Goal: Information Seeking & Learning: Learn about a topic

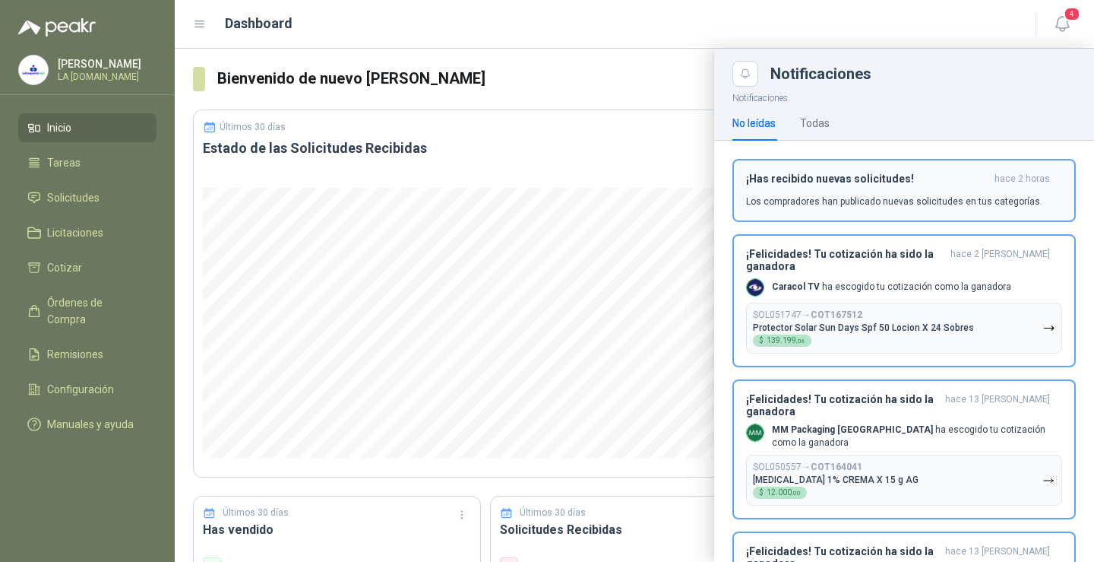
click at [904, 200] on p "Los compradores han publicado nuevas solicitudes en tus categorías." at bounding box center [894, 202] width 296 height 14
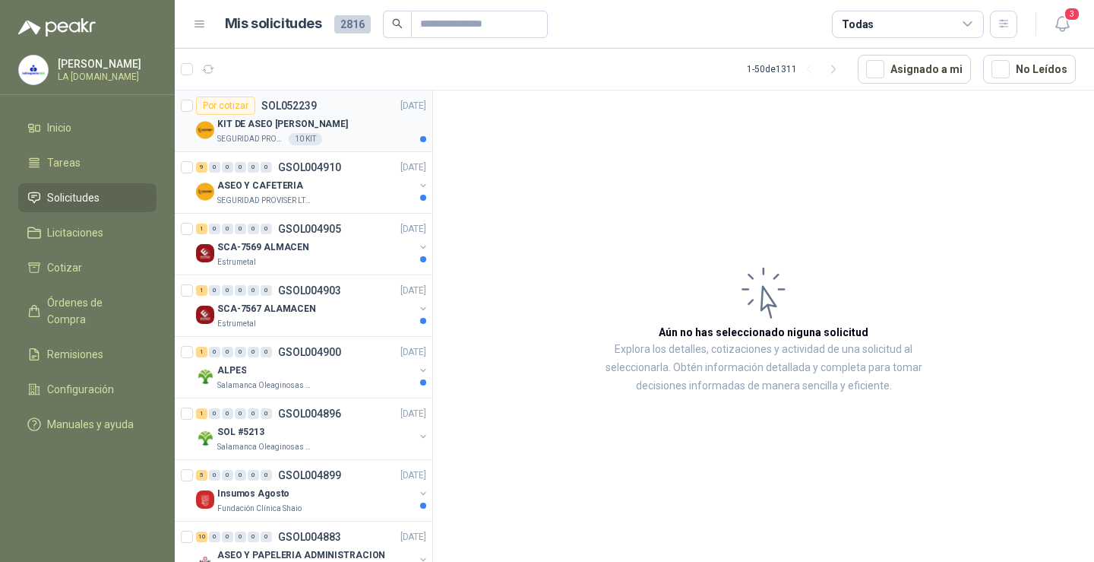
click at [353, 124] on div "KIT DE ASEO [PERSON_NAME]" at bounding box center [321, 124] width 209 height 18
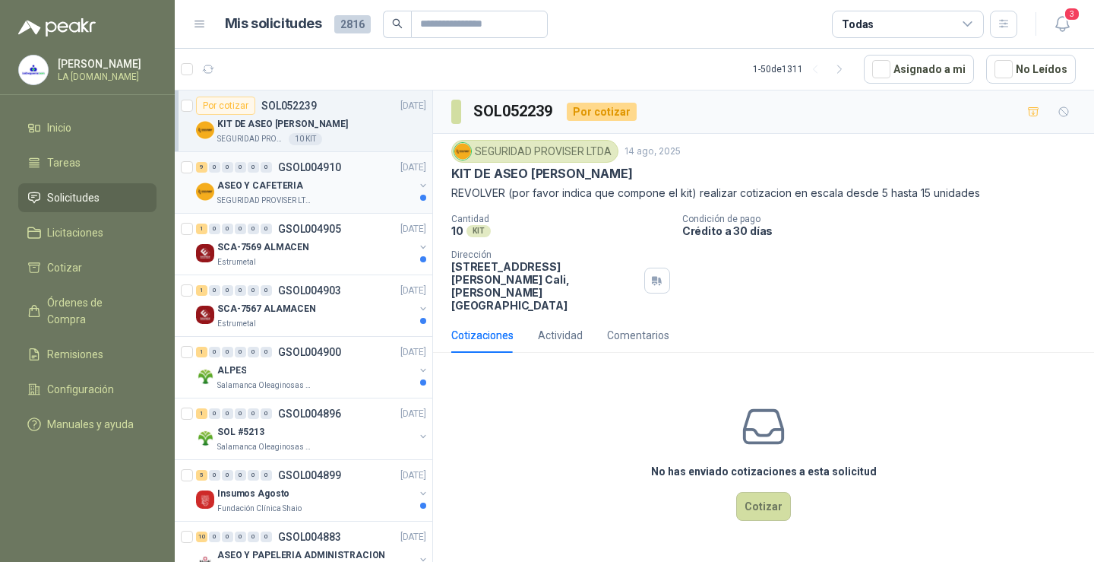
click at [354, 196] on div "SEGURIDAD PROVISER LTDA" at bounding box center [315, 201] width 197 height 12
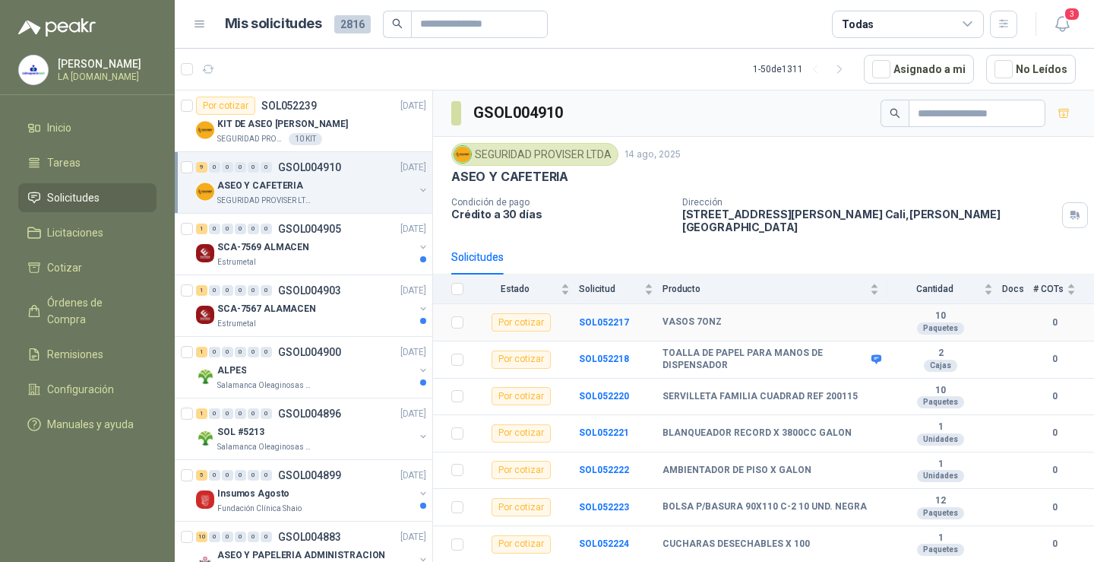
scroll to position [70, 0]
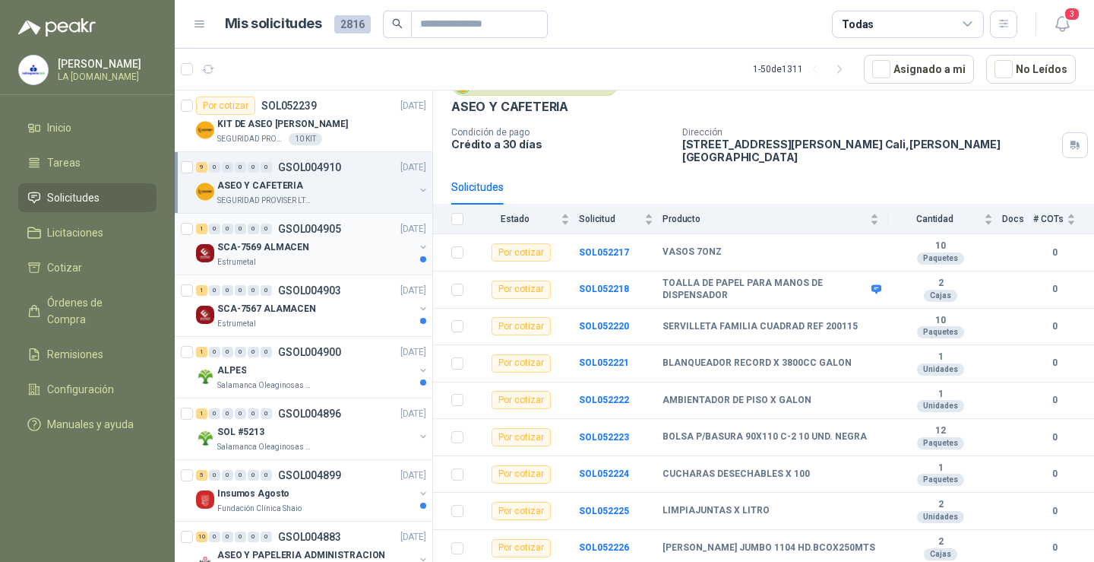
click at [321, 245] on div "SCA-7569 ALMACEN" at bounding box center [315, 247] width 197 height 18
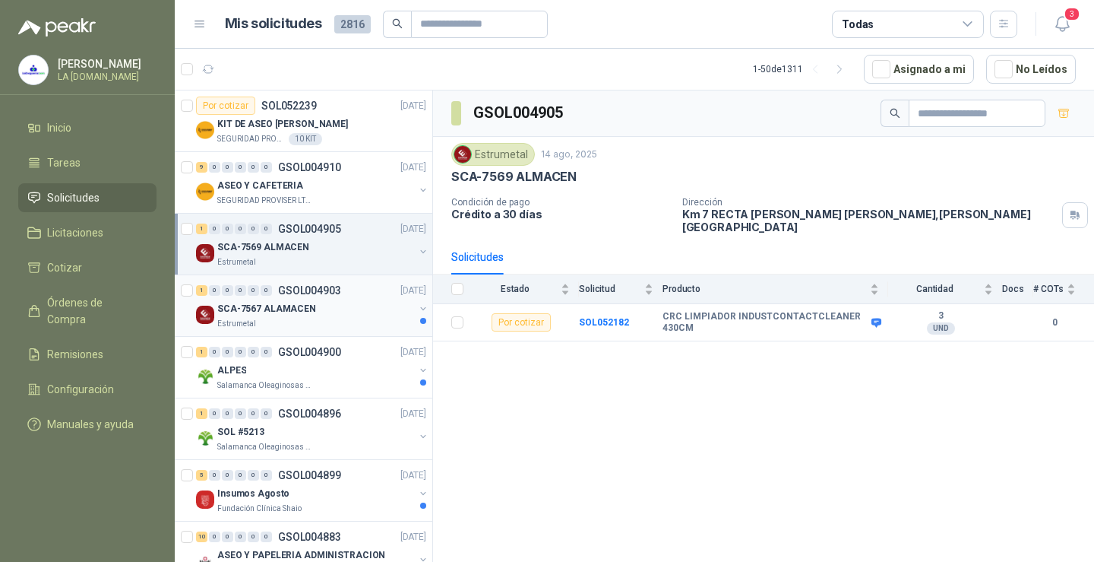
click at [314, 311] on div "SCA-7567 ALAMACEN" at bounding box center [315, 308] width 197 height 18
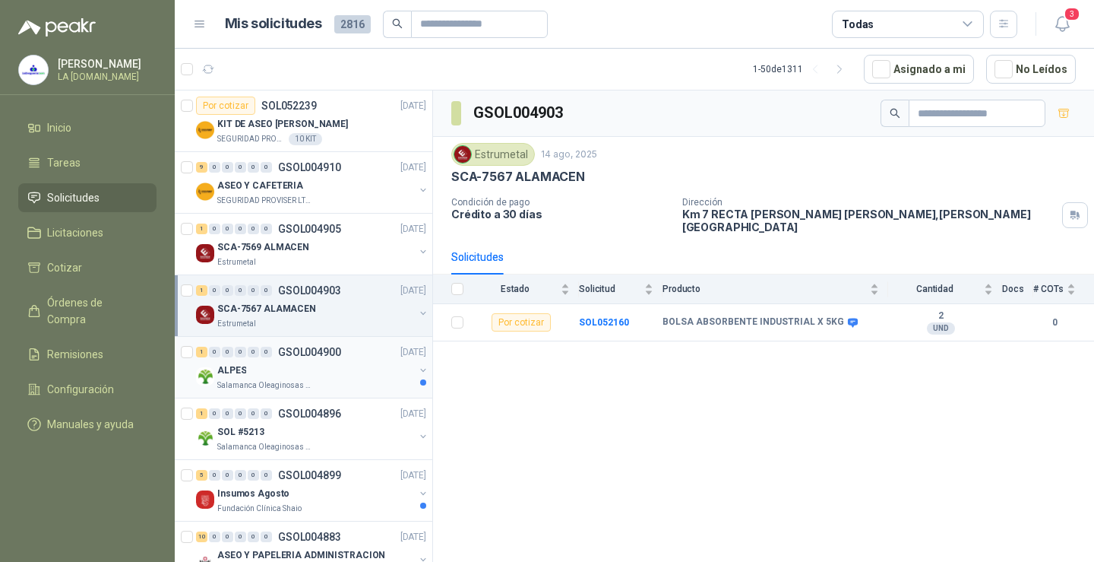
click at [361, 350] on div "1 0 0 0 0 0 GSOL004900 [DATE]" at bounding box center [312, 352] width 233 height 18
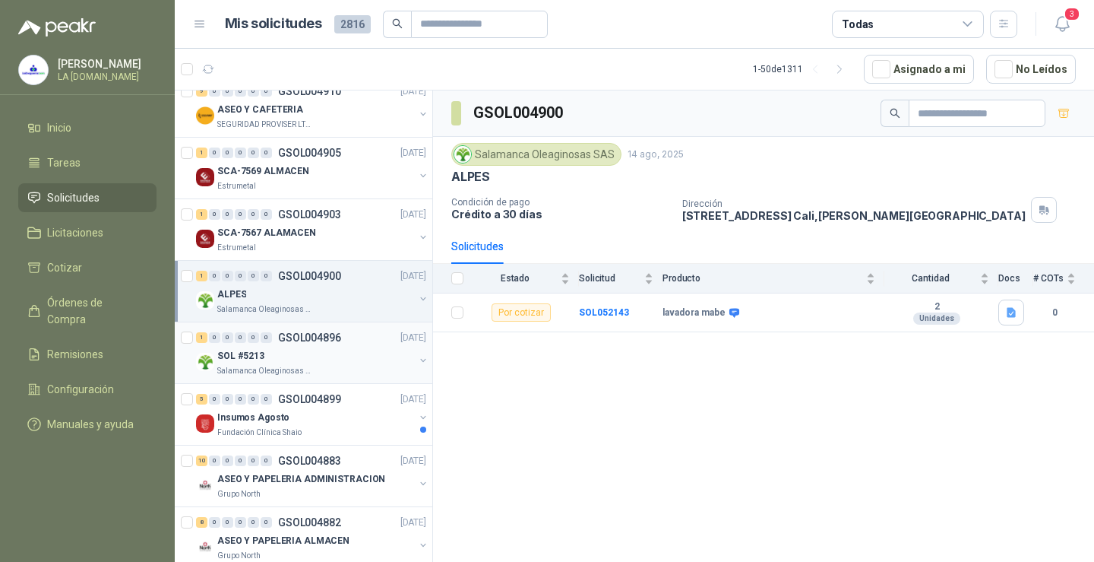
scroll to position [152, 0]
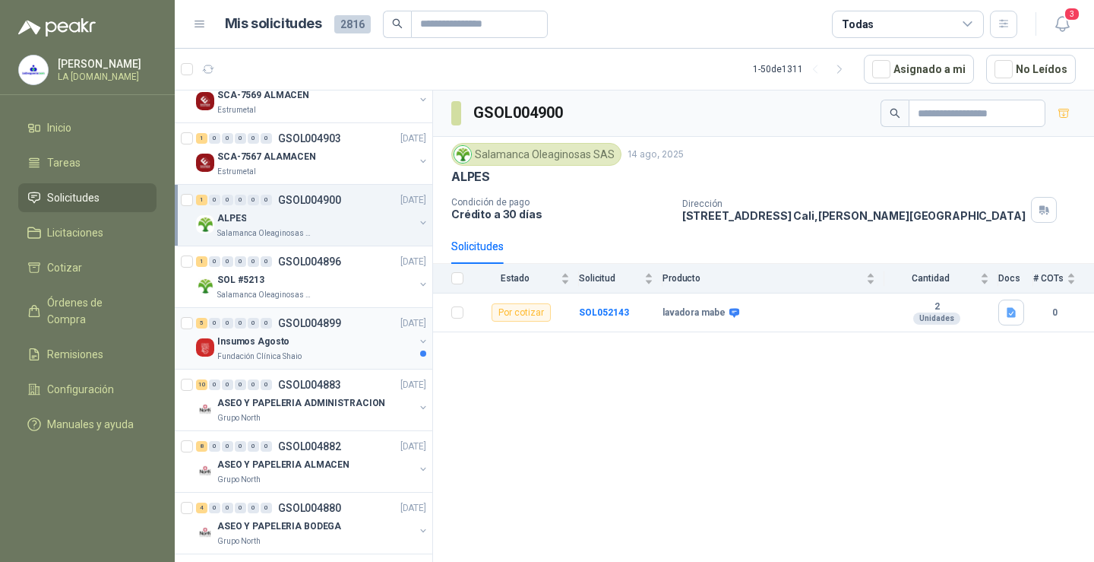
click at [340, 351] on div "Fundación Clínica Shaio" at bounding box center [315, 356] width 197 height 12
